Goal: Communication & Community: Answer question/provide support

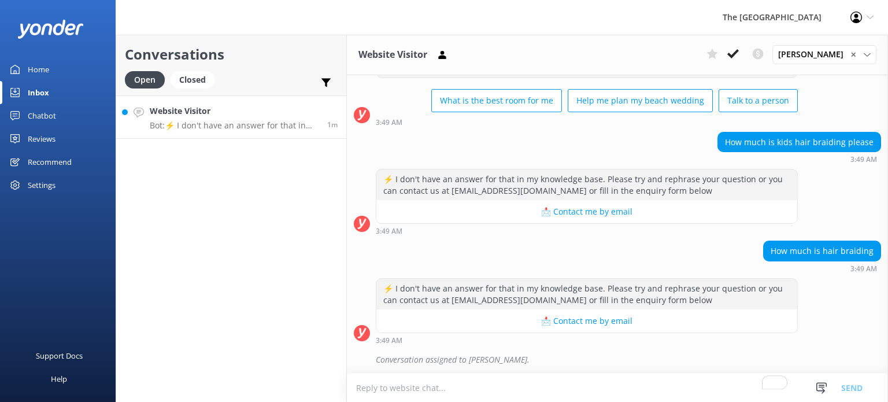
scroll to position [766, 0]
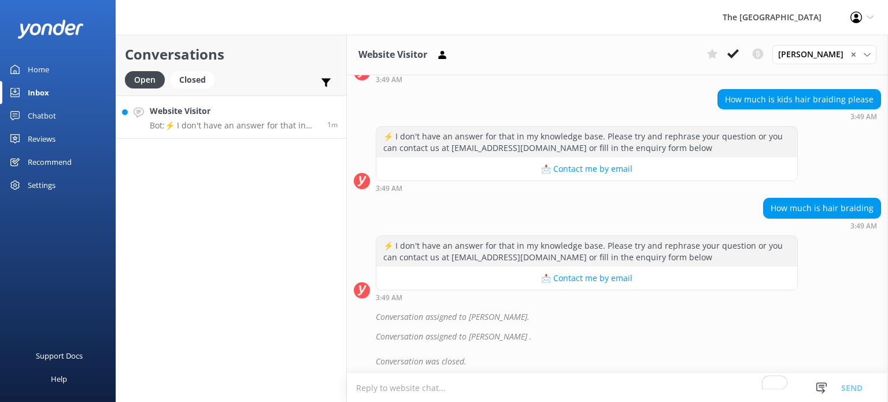
click at [216, 116] on h4 "Website Visitor" at bounding box center [234, 111] width 169 height 13
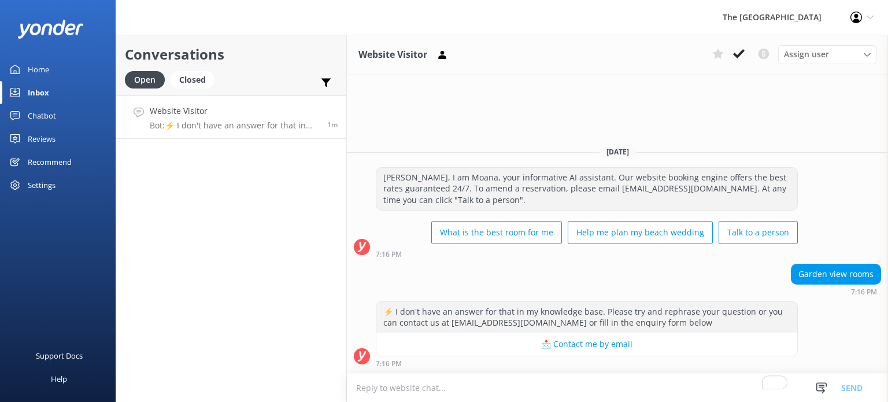
click at [540, 388] on textarea "To enrich screen reader interactions, please activate Accessibility in Grammarl…" at bounding box center [617, 387] width 541 height 28
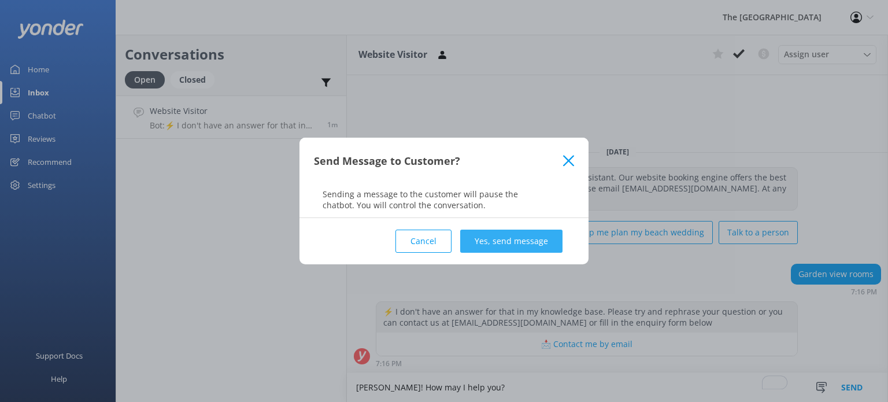
type textarea "[PERSON_NAME]! How may I help you?"
click at [526, 237] on button "Yes, send message" at bounding box center [511, 240] width 102 height 23
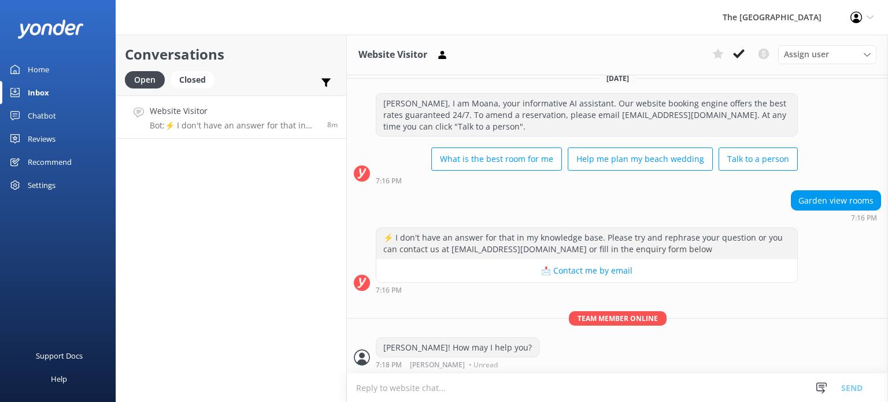
scroll to position [12, 0]
